Goal: Task Accomplishment & Management: Use online tool/utility

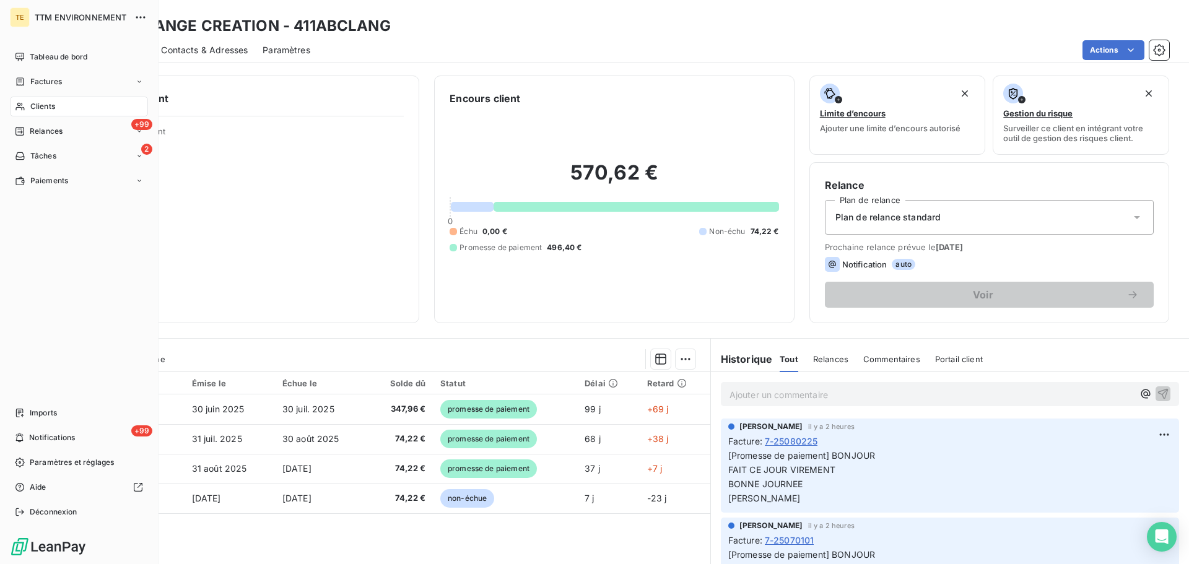
click at [44, 107] on span "Clients" at bounding box center [42, 106] width 25 height 11
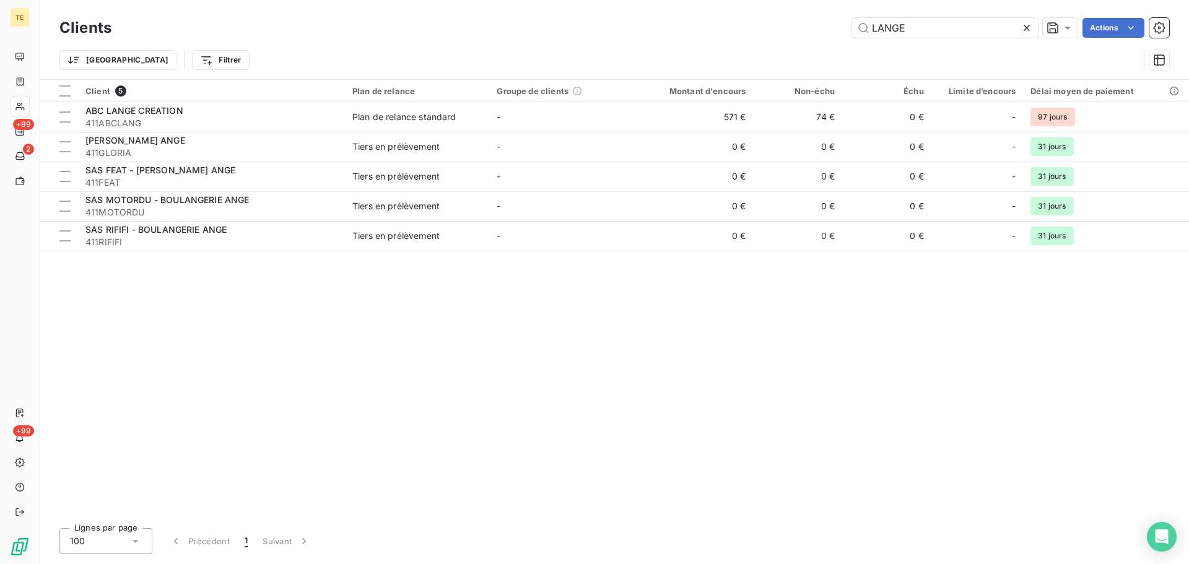
drag, startPoint x: 773, startPoint y: 28, endPoint x: 719, endPoint y: 25, distance: 54.6
click at [734, 28] on div "LANGE Actions" at bounding box center [647, 28] width 1043 height 20
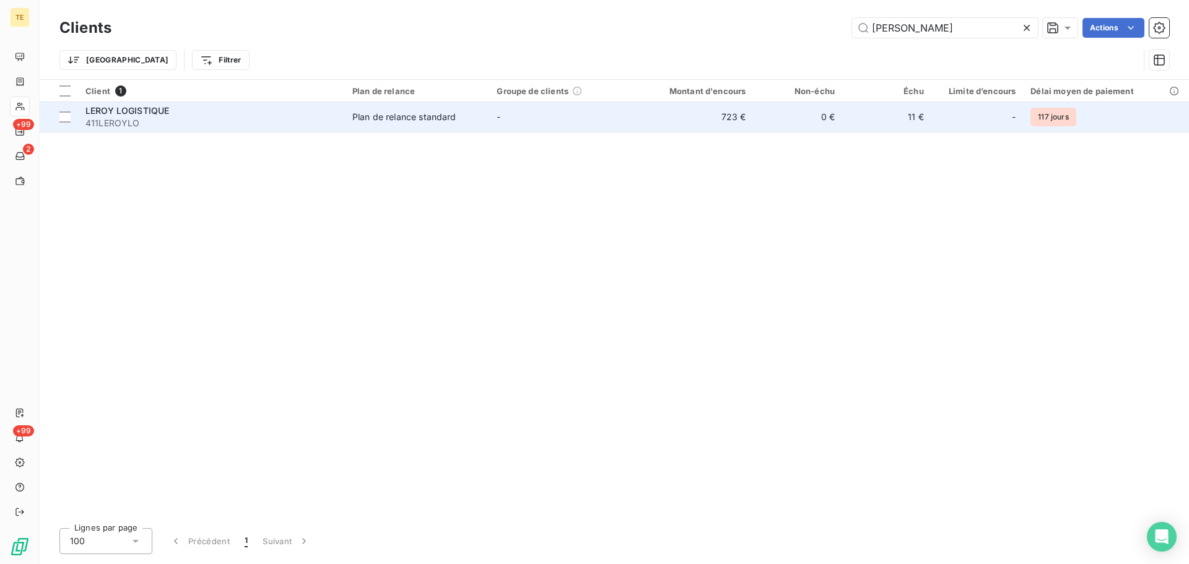
type input "[PERSON_NAME]"
click at [171, 117] on span "411LEROYLO" at bounding box center [211, 123] width 252 height 12
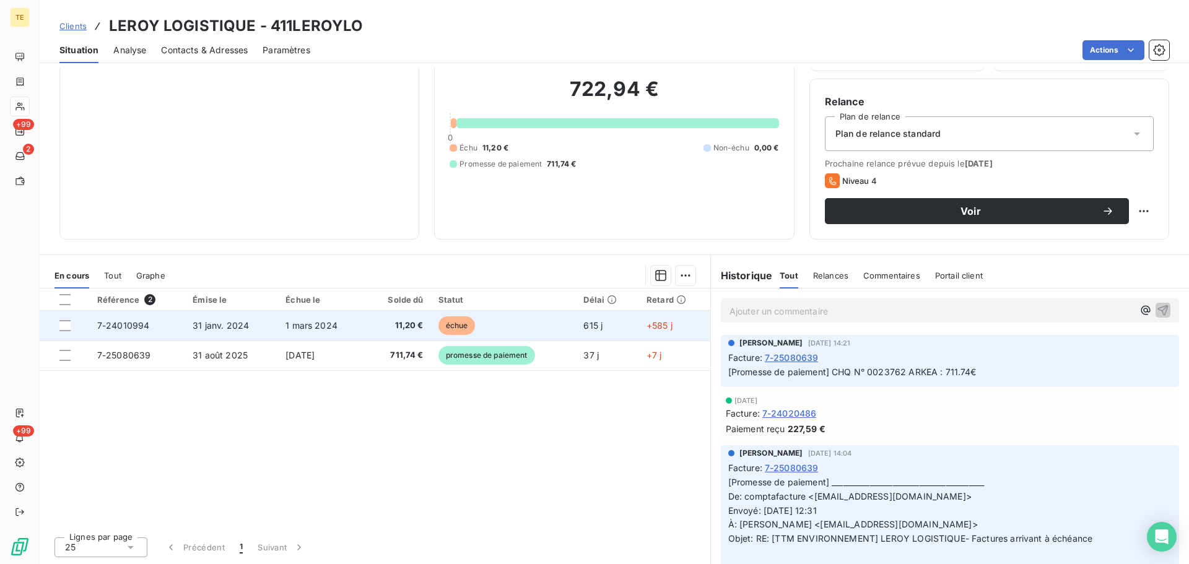
click at [285, 323] on span "1 mars 2024" at bounding box center [311, 325] width 52 height 11
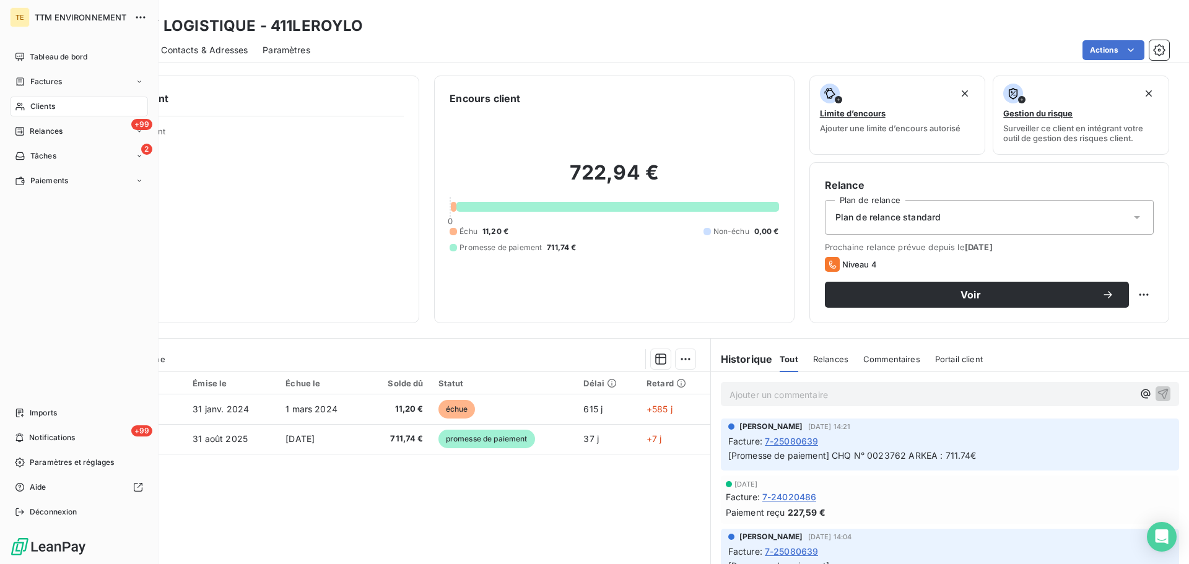
click at [44, 105] on span "Clients" at bounding box center [42, 106] width 25 height 11
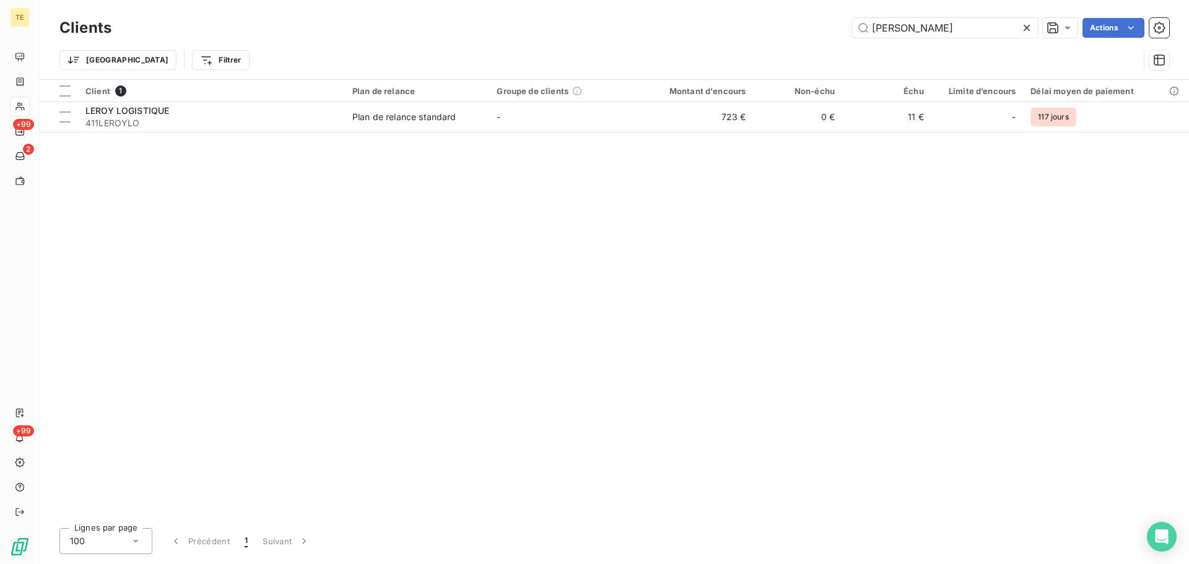
drag, startPoint x: 924, startPoint y: 25, endPoint x: 706, endPoint y: 38, distance: 218.3
click at [706, 38] on div "Clients [PERSON_NAME] Actions" at bounding box center [613, 28] width 1109 height 26
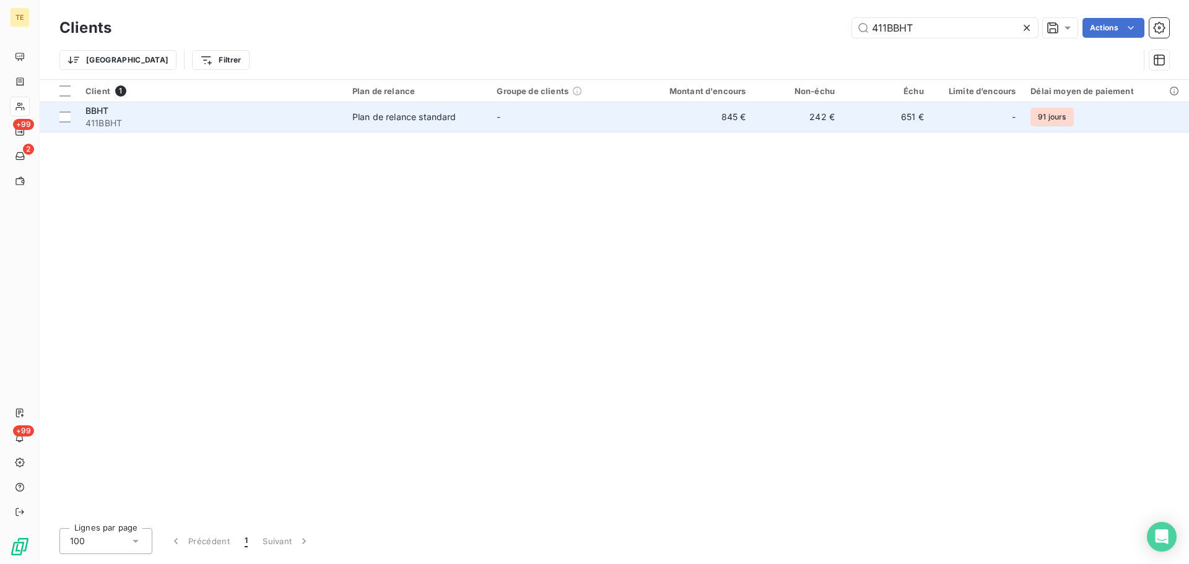
type input "411BBHT"
click at [461, 118] on span "Plan de relance standard" at bounding box center [416, 117] width 129 height 12
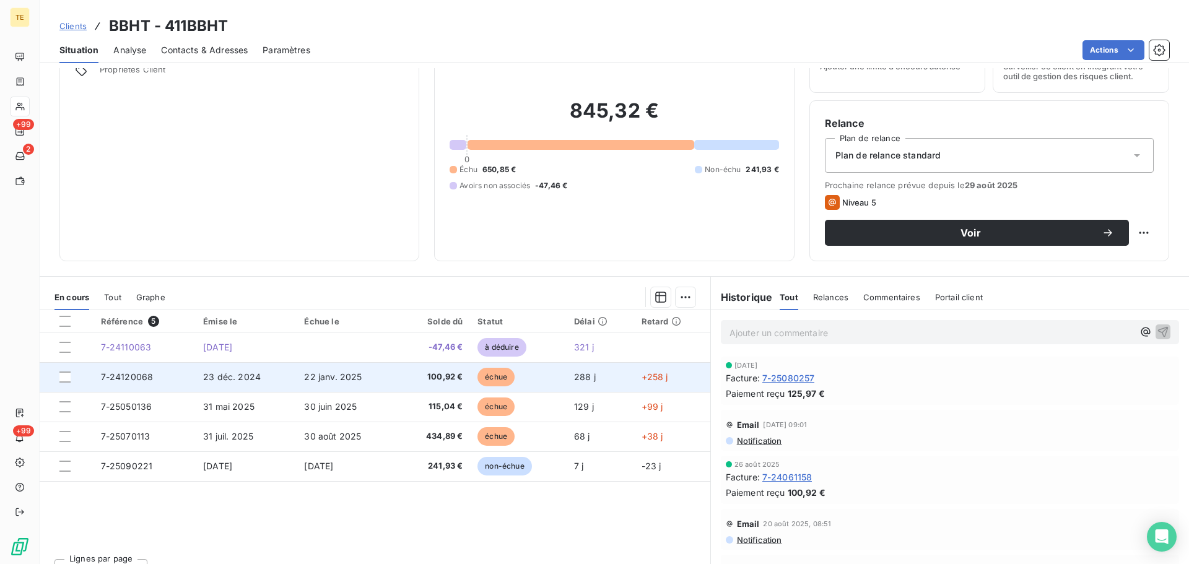
scroll to position [84, 0]
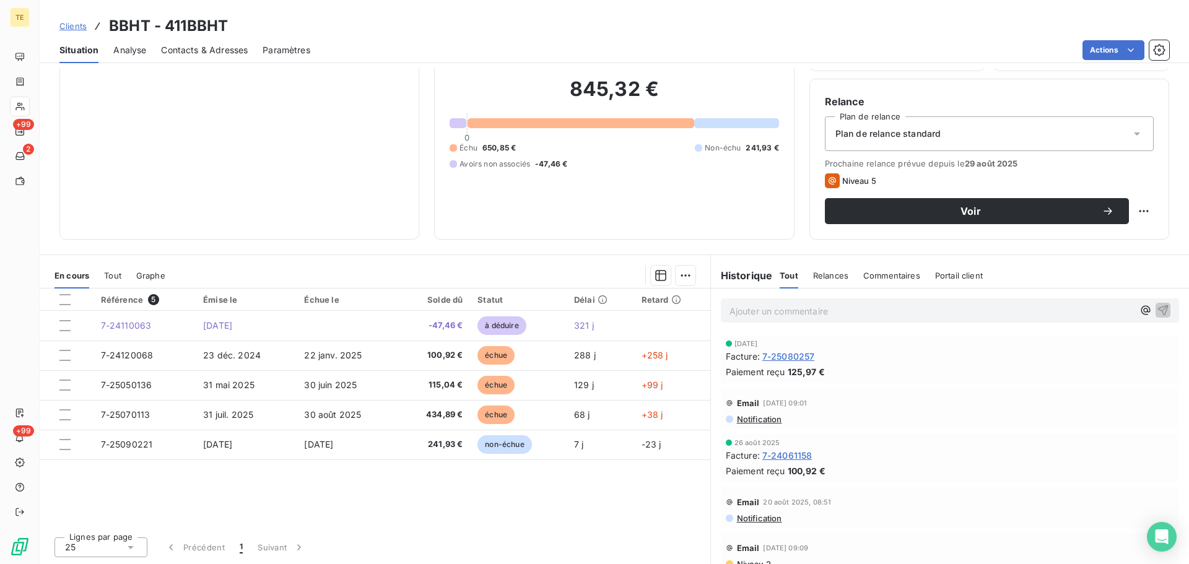
click at [762, 417] on span "Notification" at bounding box center [759, 419] width 46 height 10
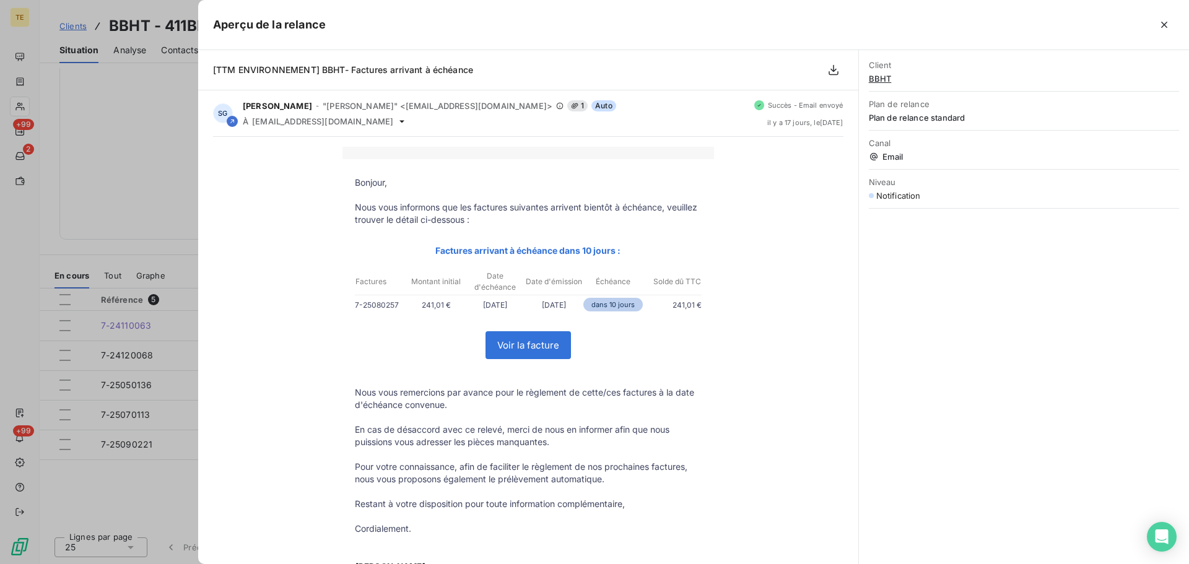
click at [104, 123] on div at bounding box center [594, 282] width 1189 height 564
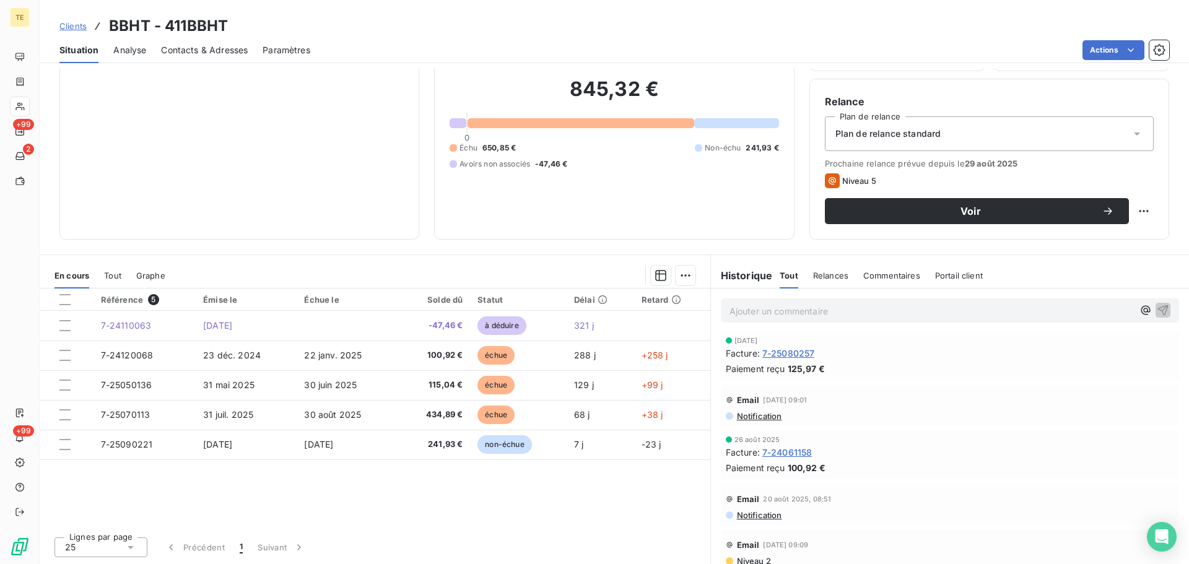
scroll to position [0, 0]
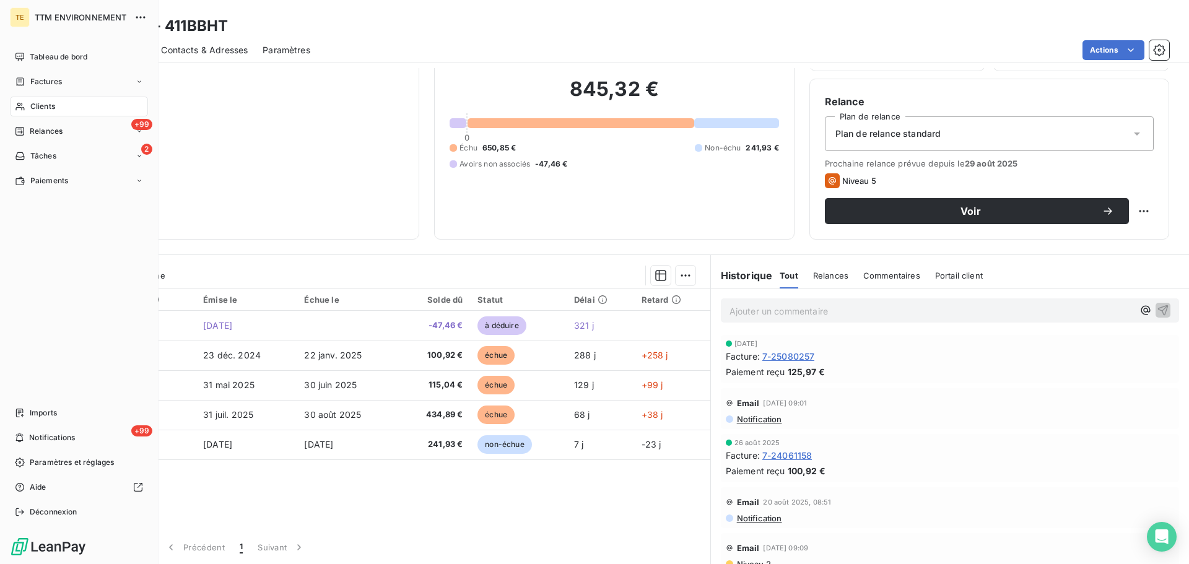
drag, startPoint x: 44, startPoint y: 106, endPoint x: 78, endPoint y: 101, distance: 34.5
click at [45, 106] on span "Clients" at bounding box center [42, 106] width 25 height 11
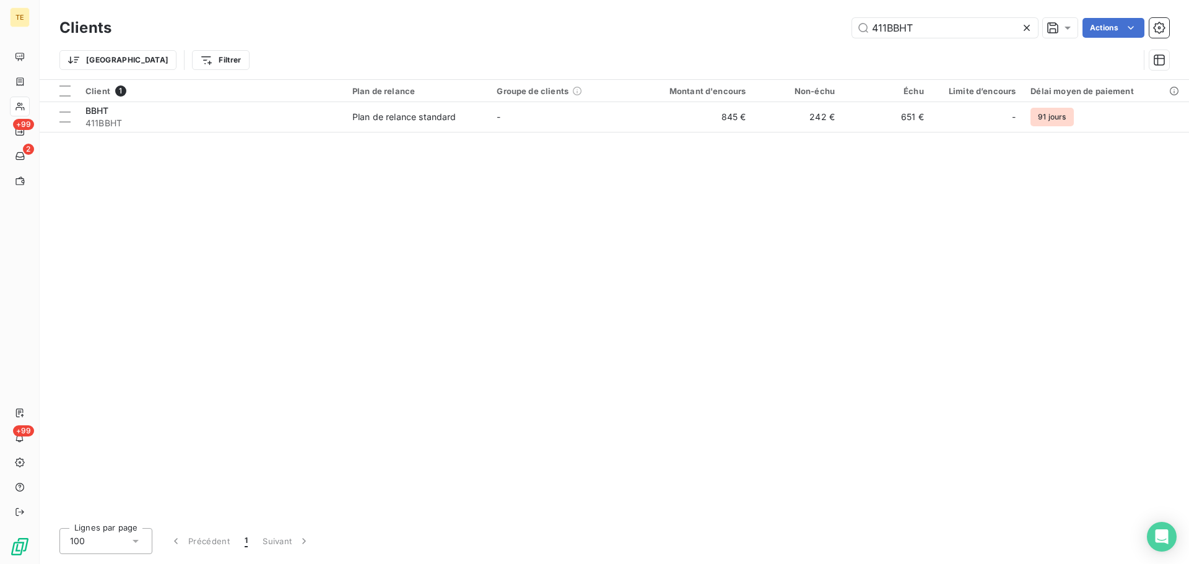
drag, startPoint x: 875, startPoint y: 28, endPoint x: 780, endPoint y: 27, distance: 94.7
click at [786, 30] on div "411BBHT Actions" at bounding box center [647, 28] width 1043 height 20
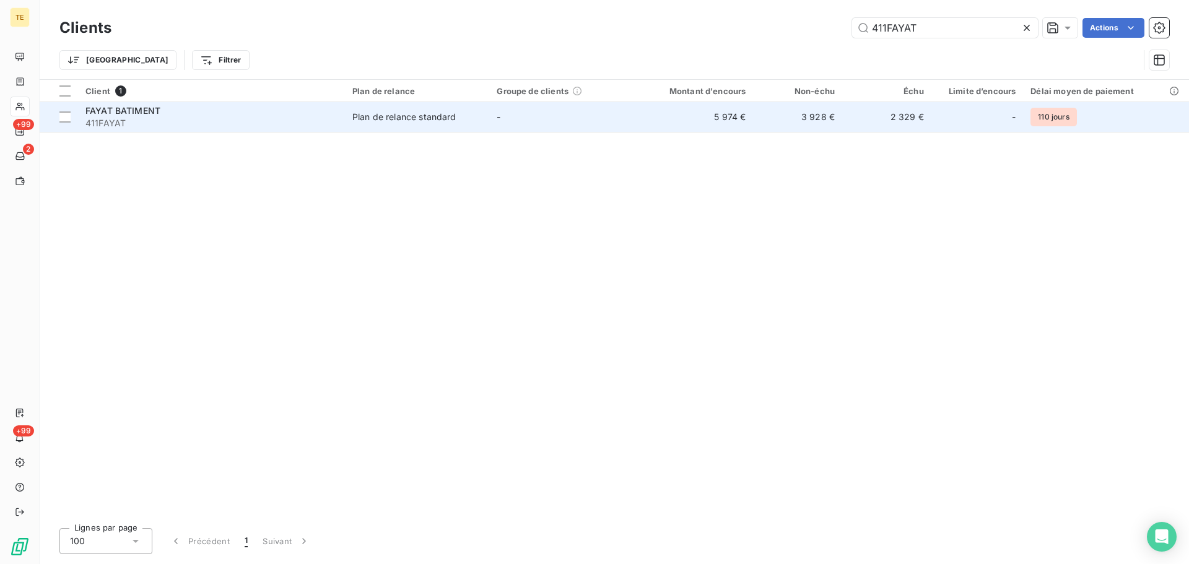
type input "411FAYAT"
click at [616, 119] on td "-" at bounding box center [561, 117] width 144 height 30
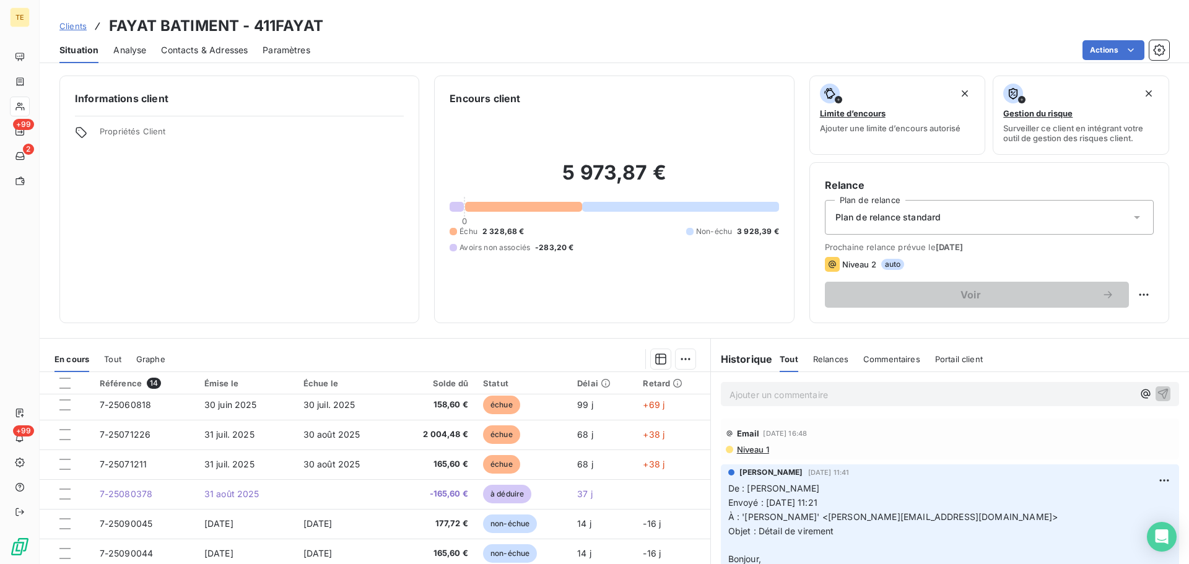
scroll to position [124, 0]
click at [754, 453] on span "Niveau 1" at bounding box center [752, 450] width 33 height 10
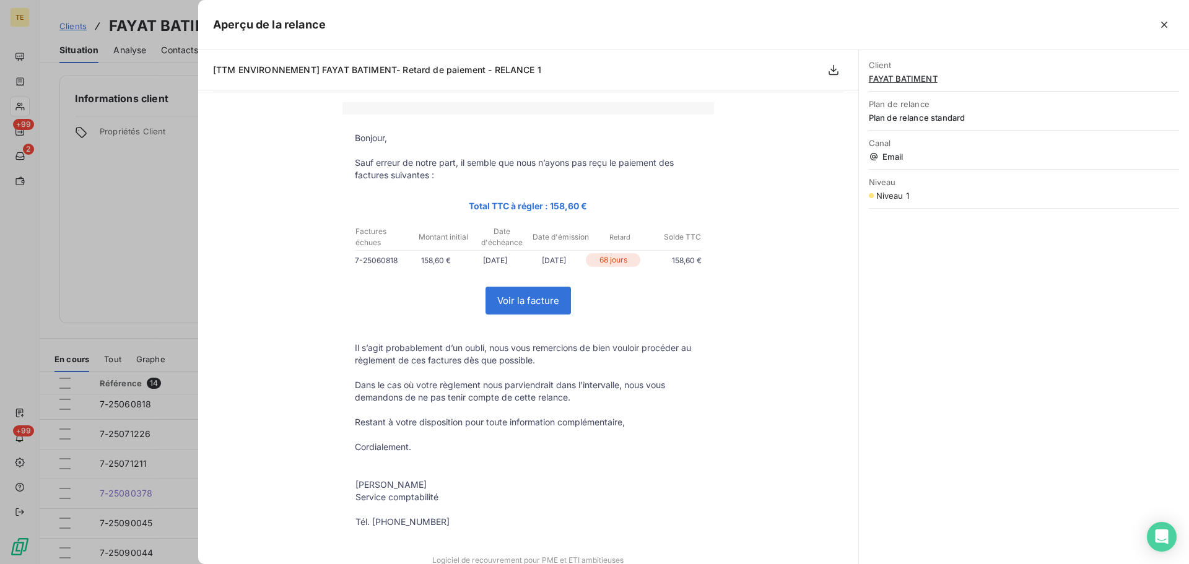
scroll to position [0, 0]
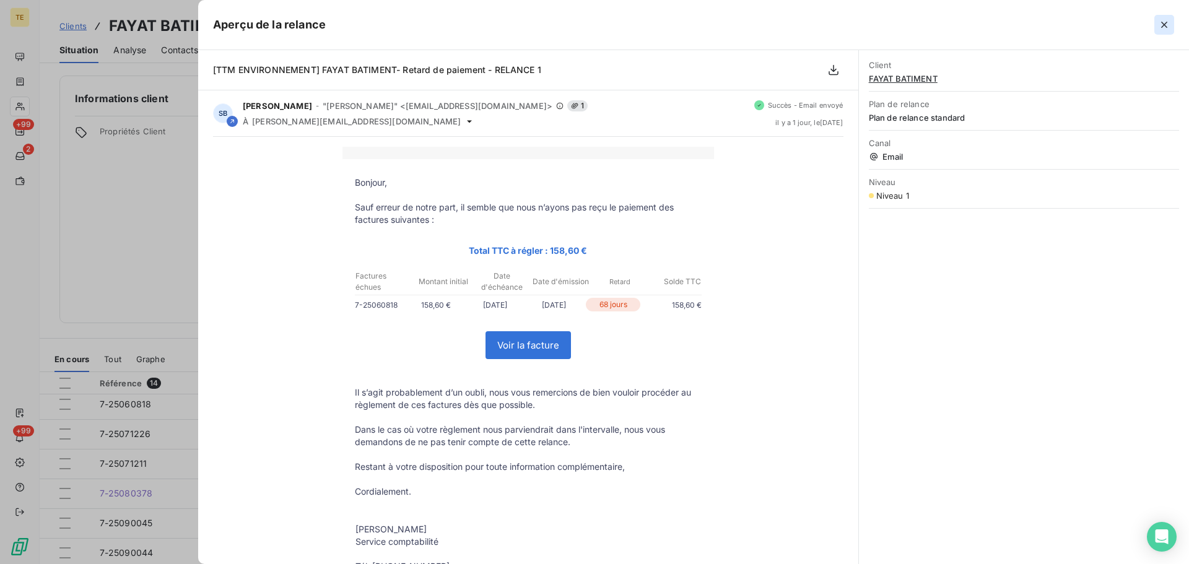
click at [1167, 26] on icon "button" at bounding box center [1164, 25] width 12 height 12
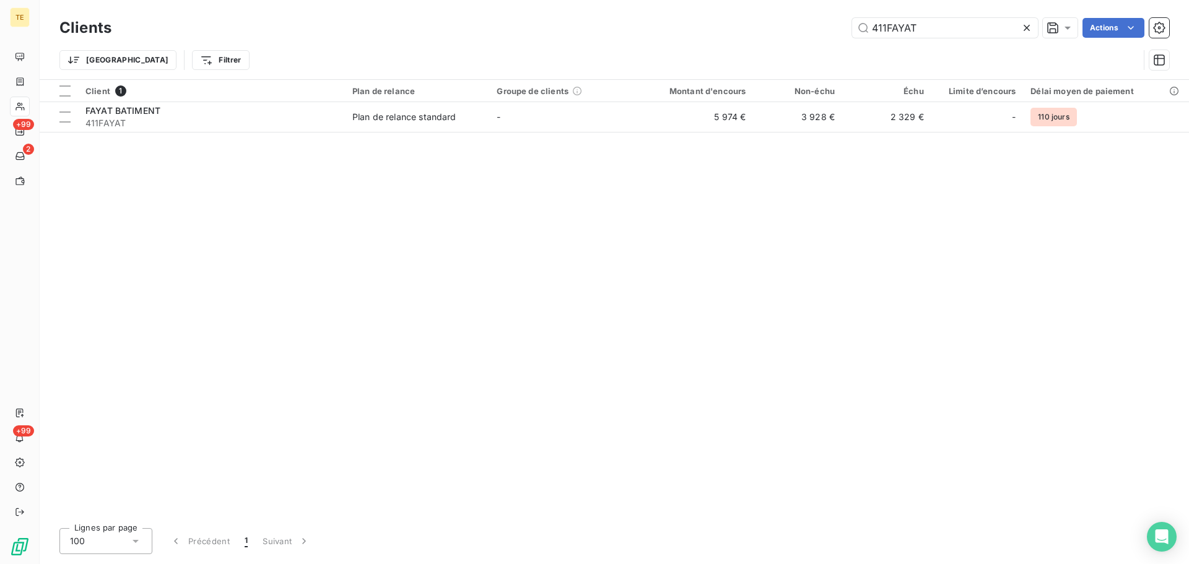
drag, startPoint x: 974, startPoint y: 28, endPoint x: 759, endPoint y: 24, distance: 215.5
click at [769, 24] on div "411FAYAT Actions" at bounding box center [647, 28] width 1043 height 20
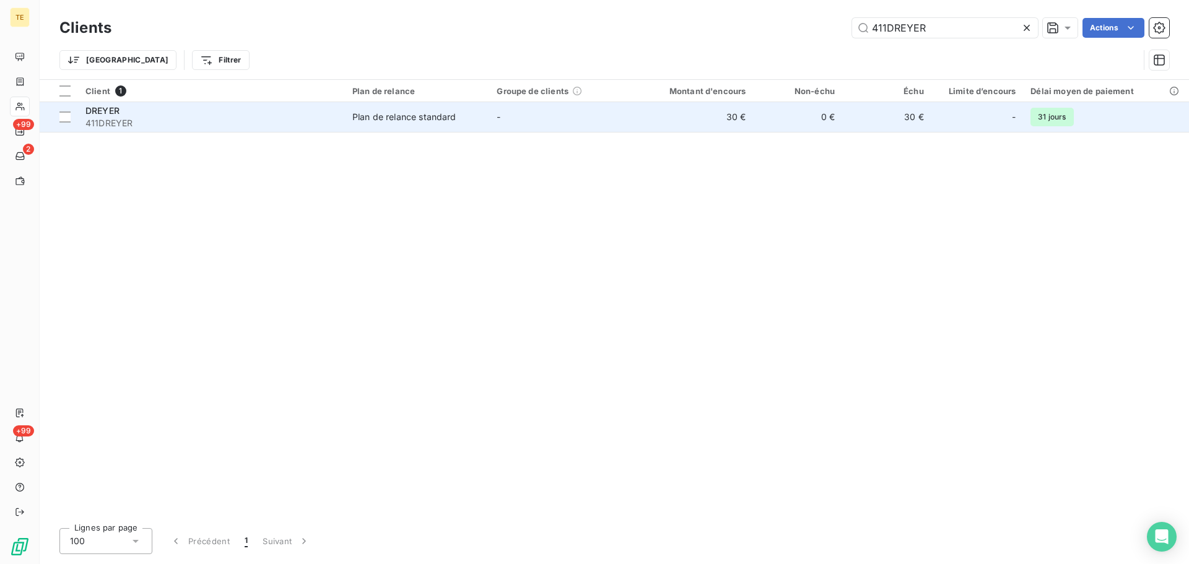
type input "411DREYER"
click at [618, 123] on td "-" at bounding box center [561, 117] width 144 height 30
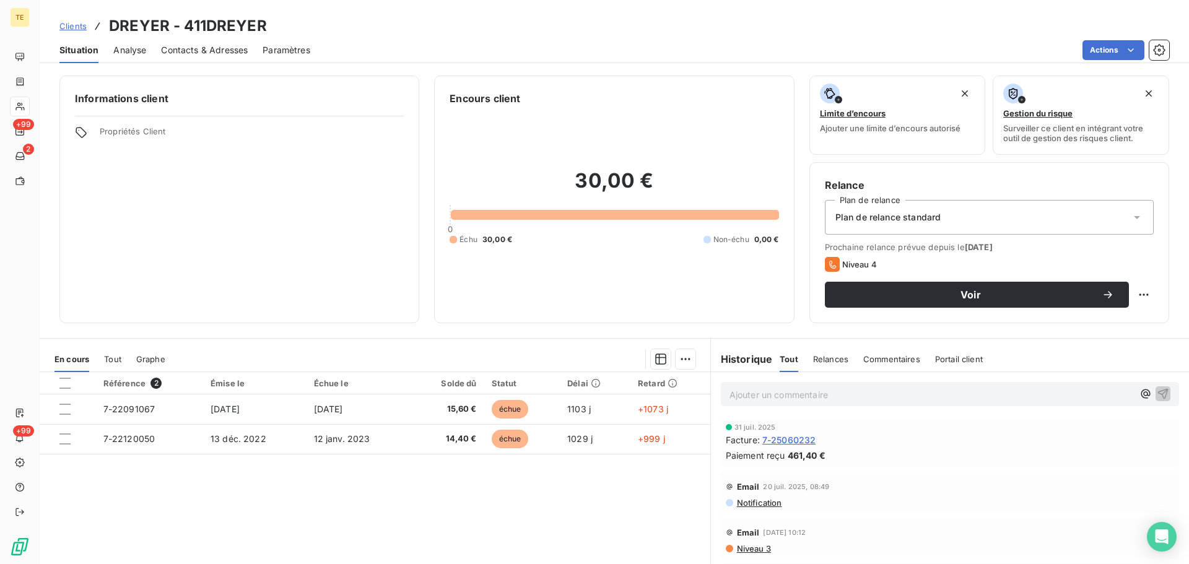
scroll to position [62, 0]
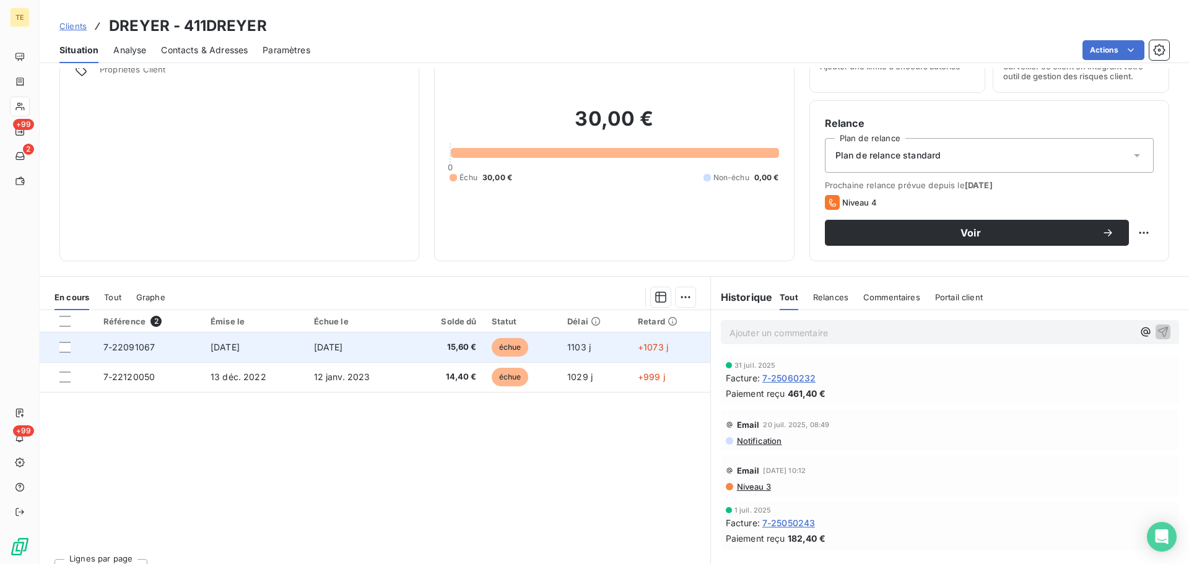
click at [398, 354] on td "[DATE]" at bounding box center [358, 347] width 104 height 30
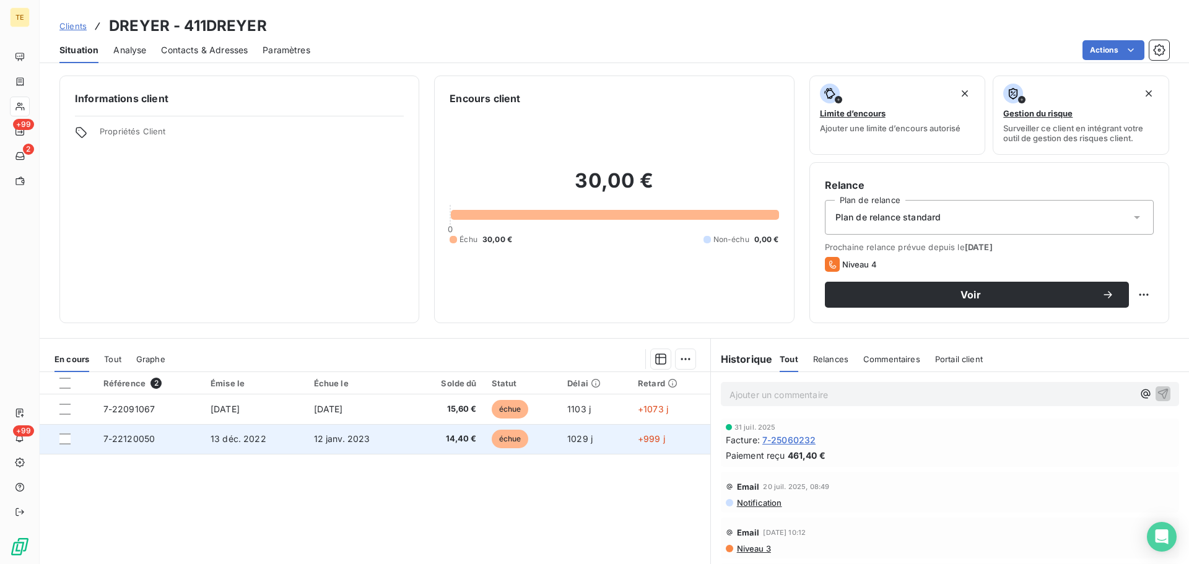
click at [266, 443] on td "13 déc. 2022" at bounding box center [254, 439] width 103 height 30
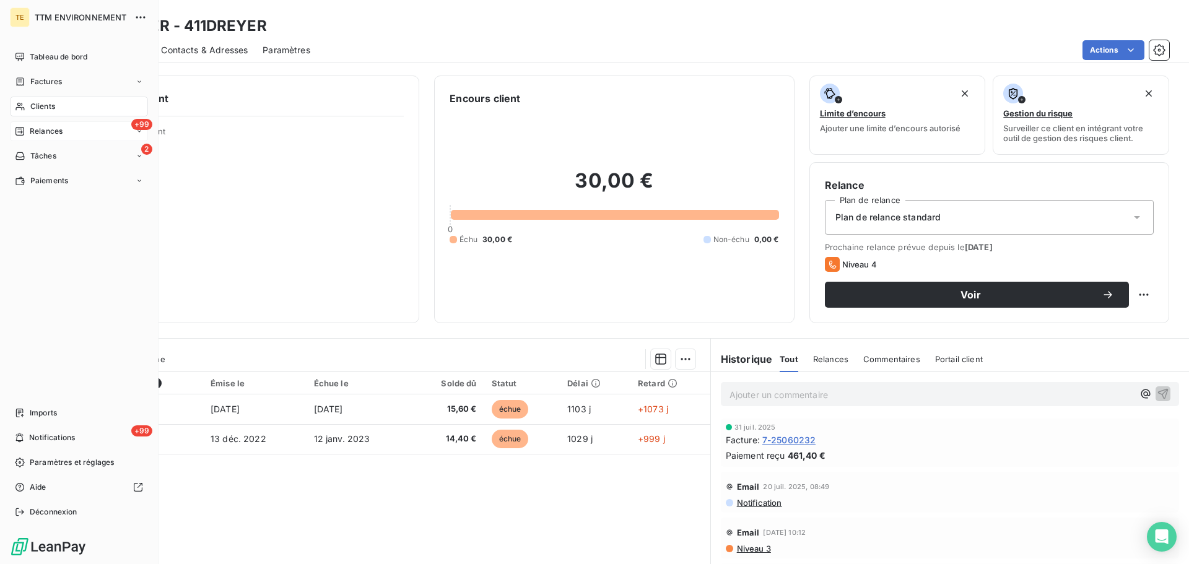
click at [64, 132] on div "+99 Relances" at bounding box center [79, 131] width 138 height 20
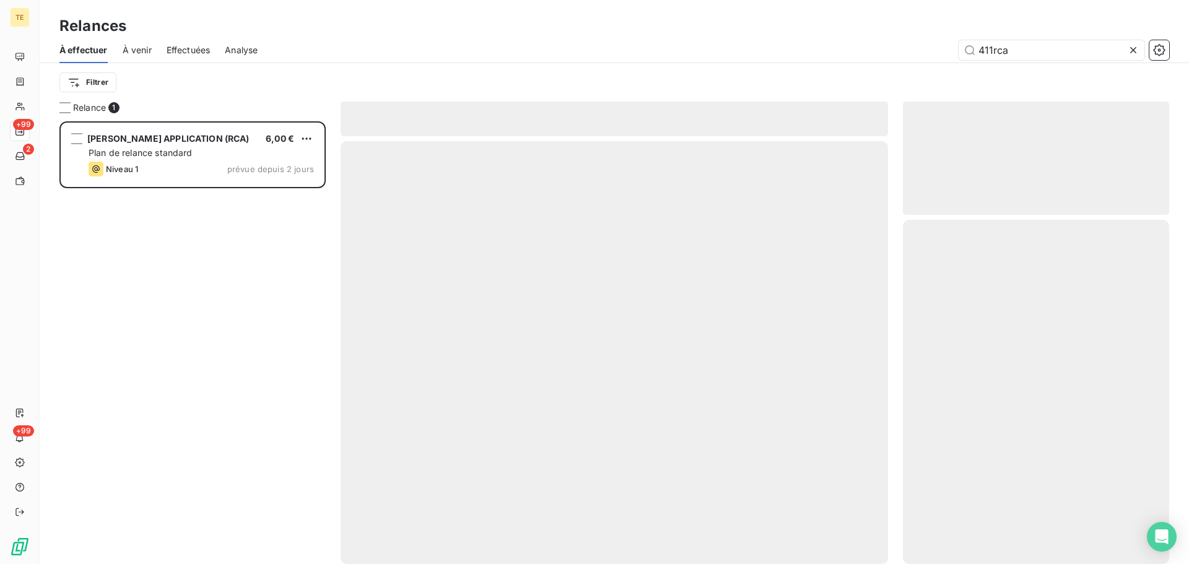
scroll to position [433, 257]
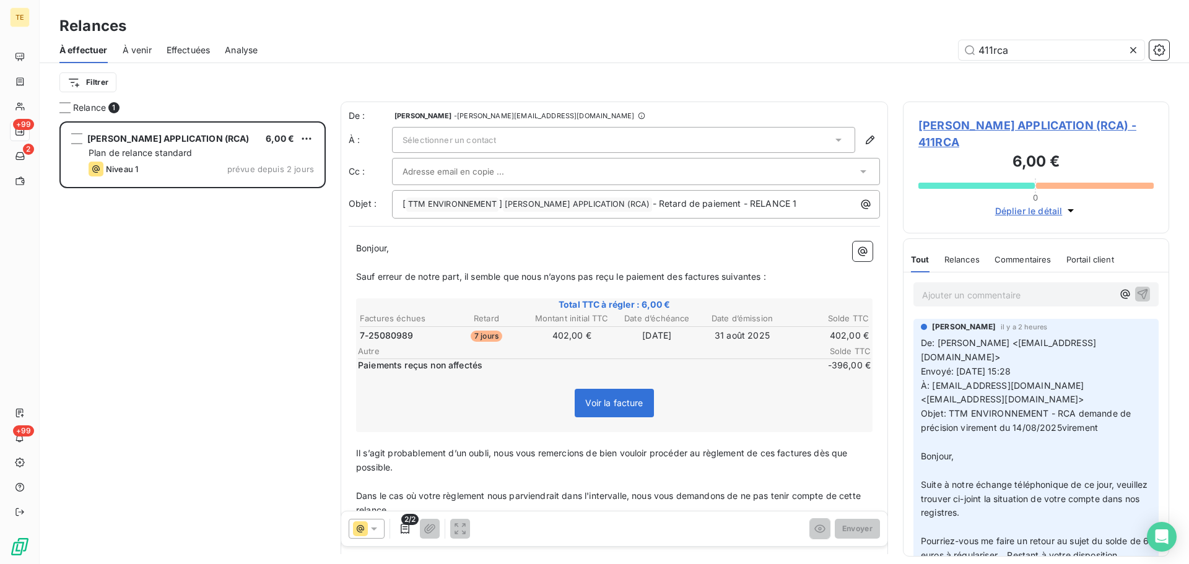
click at [871, 43] on div "411rca" at bounding box center [720, 50] width 896 height 20
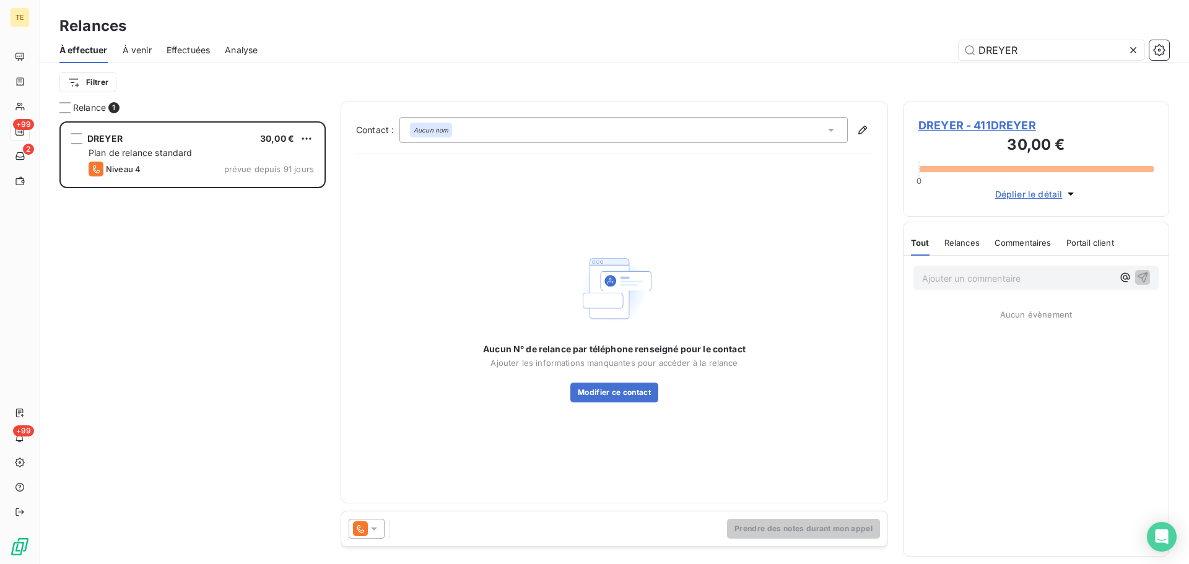
scroll to position [433, 257]
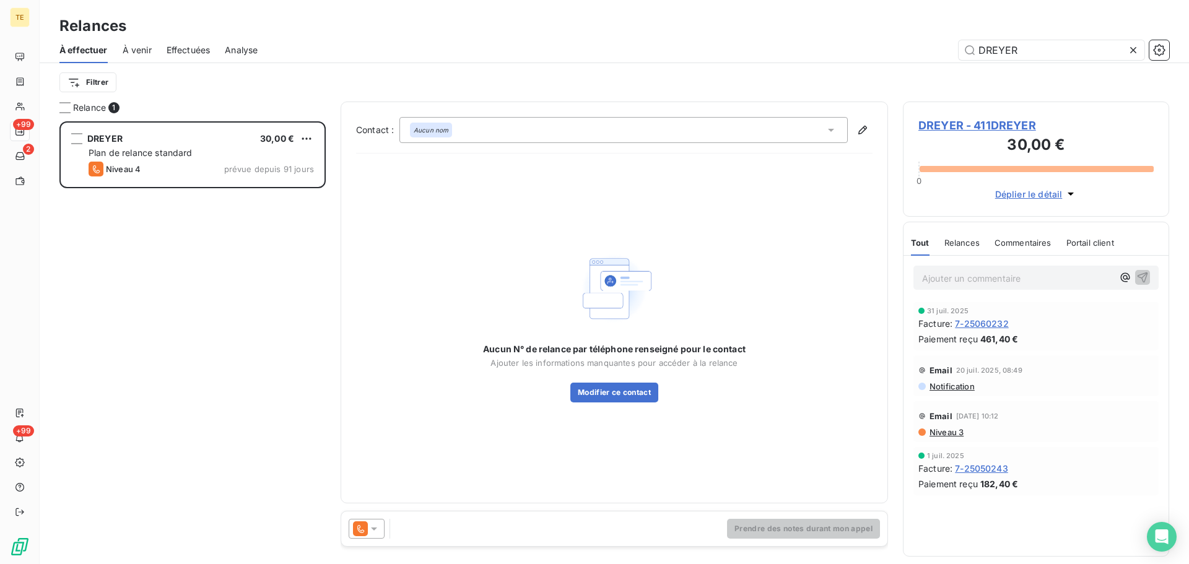
click at [378, 529] on icon at bounding box center [374, 529] width 12 height 12
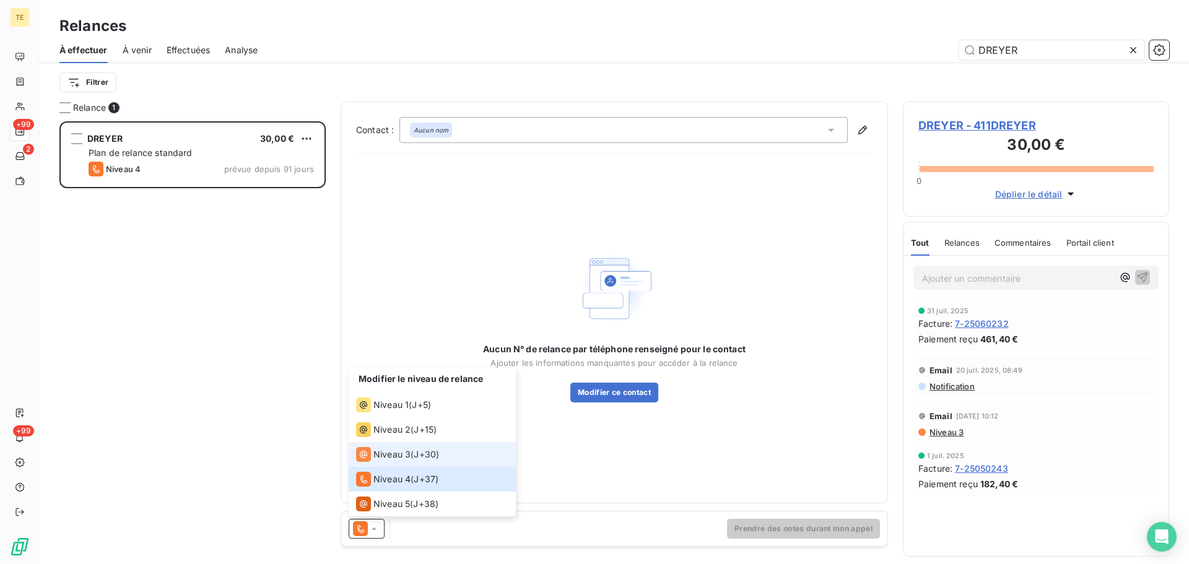
click at [415, 456] on div "Niveau 3 ( J+30 )" at bounding box center [397, 454] width 83 height 15
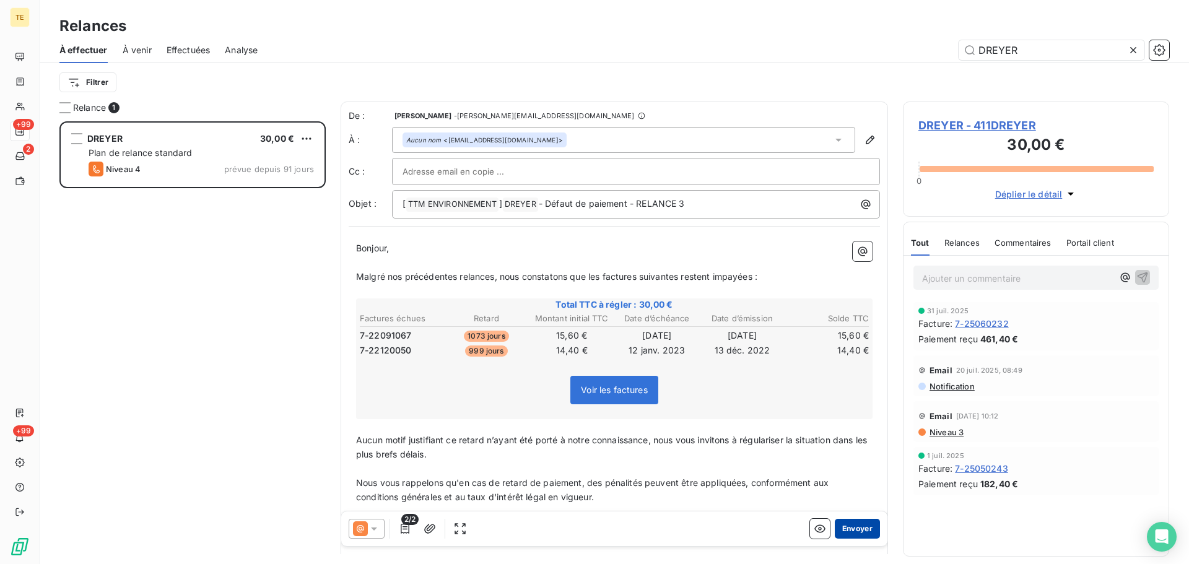
click at [853, 528] on button "Envoyer" at bounding box center [857, 529] width 45 height 20
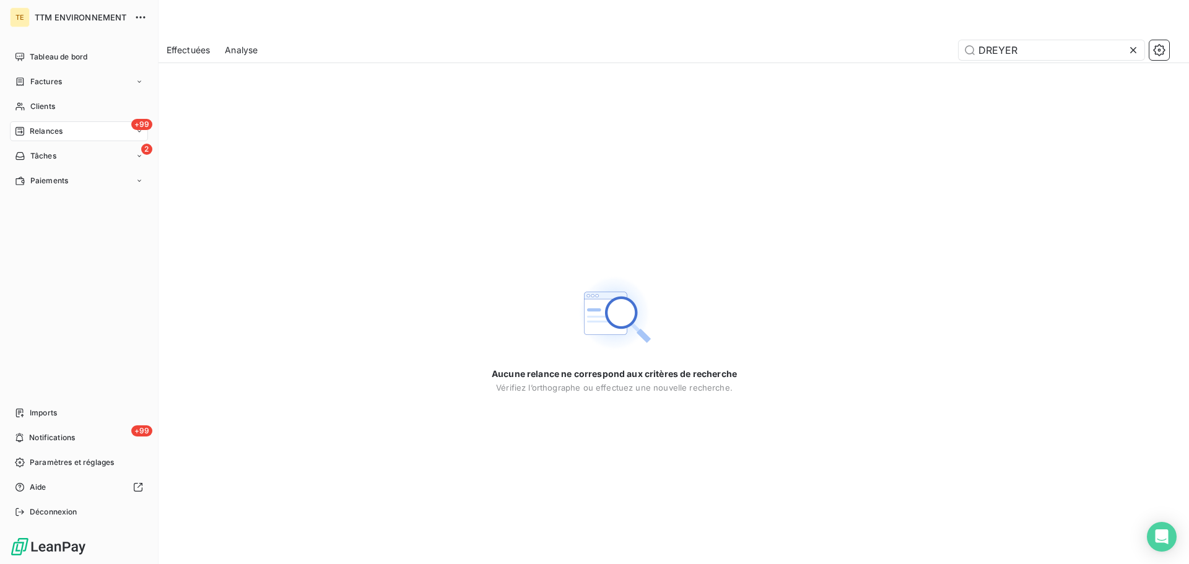
click at [38, 132] on span "Relances" at bounding box center [46, 131] width 33 height 11
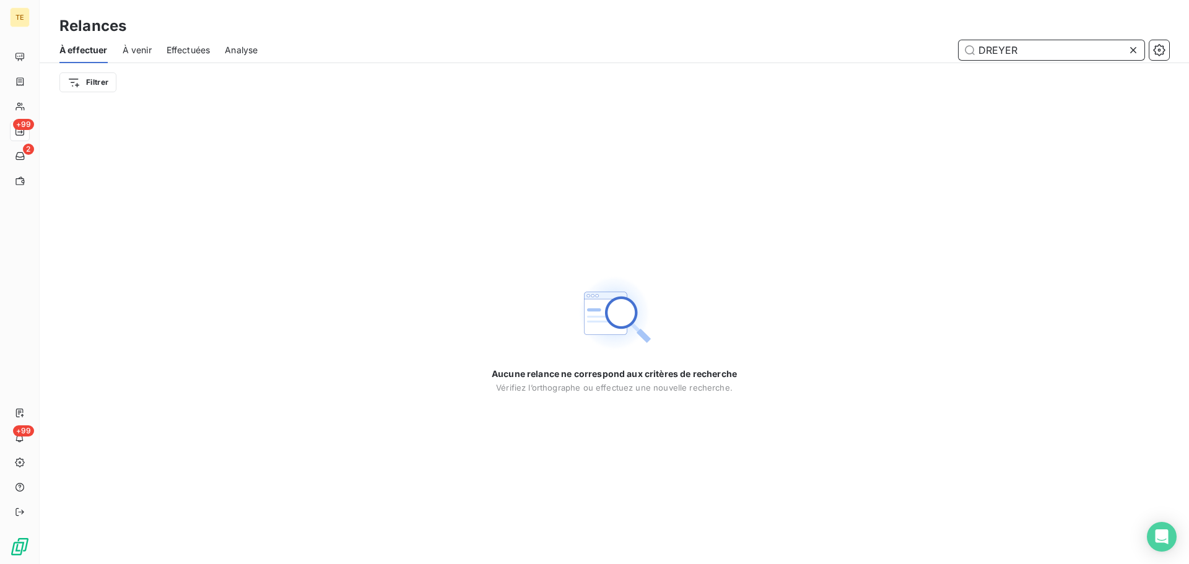
drag, startPoint x: 1033, startPoint y: 46, endPoint x: 915, endPoint y: 36, distance: 118.7
click at [916, 37] on div "À effectuer À venir Effectuées Analyse DREYER" at bounding box center [614, 50] width 1149 height 26
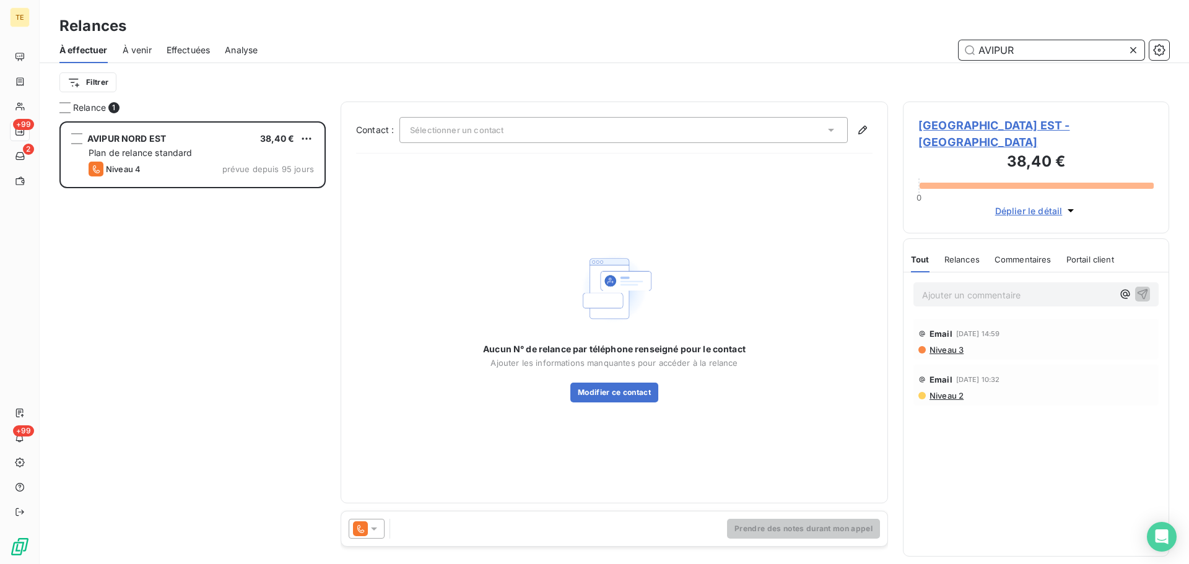
scroll to position [433, 257]
type input "AVIPUR"
click at [979, 120] on span "[GEOGRAPHIC_DATA] EST - [GEOGRAPHIC_DATA]" at bounding box center [1035, 133] width 235 height 33
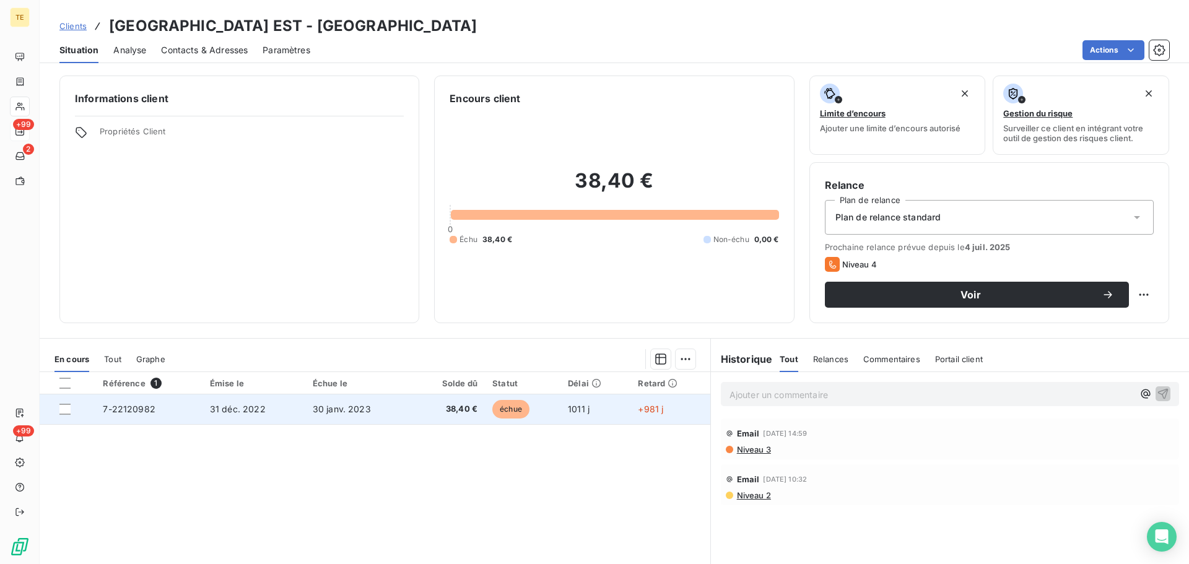
click at [380, 407] on td "30 janv. 2023" at bounding box center [358, 409] width 106 height 30
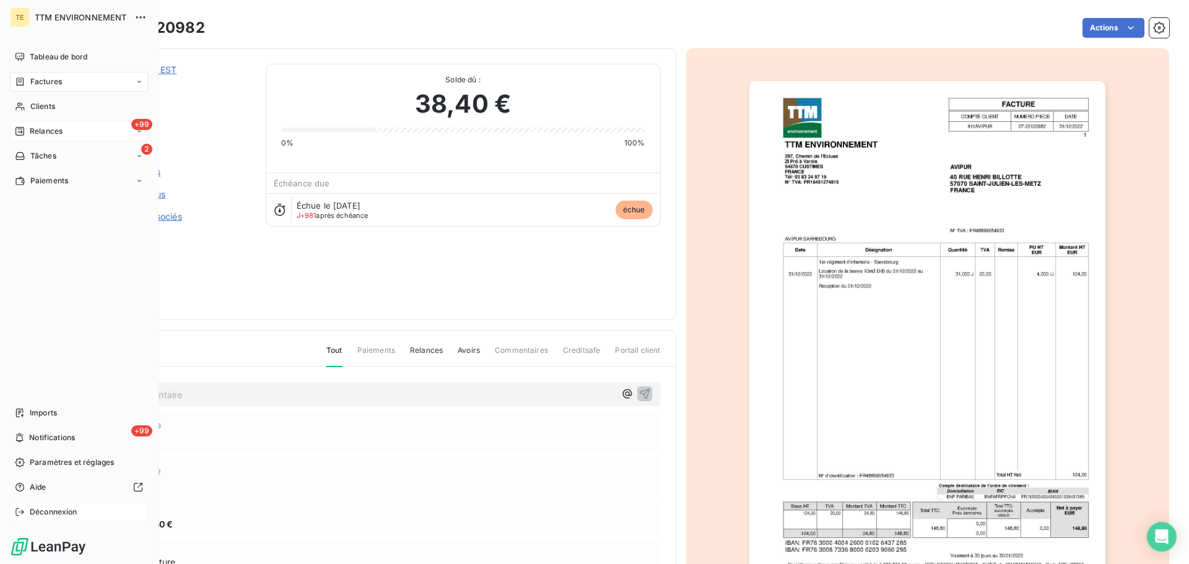
click at [46, 511] on span "Déconnexion" at bounding box center [54, 511] width 48 height 11
